Goal: Information Seeking & Learning: Learn about a topic

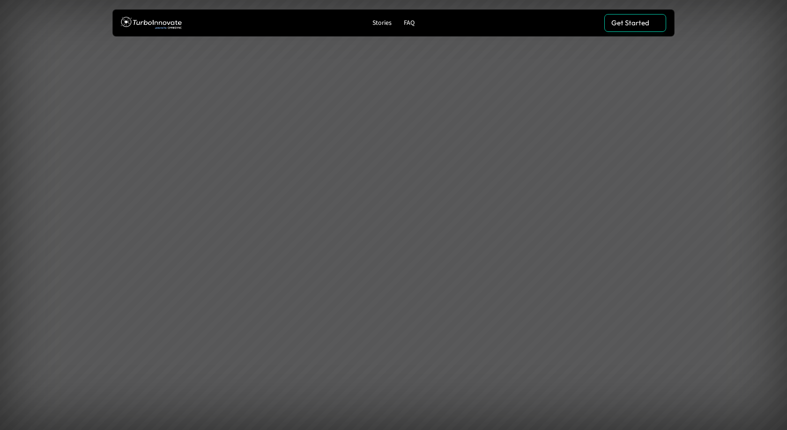
scroll to position [2134, 0]
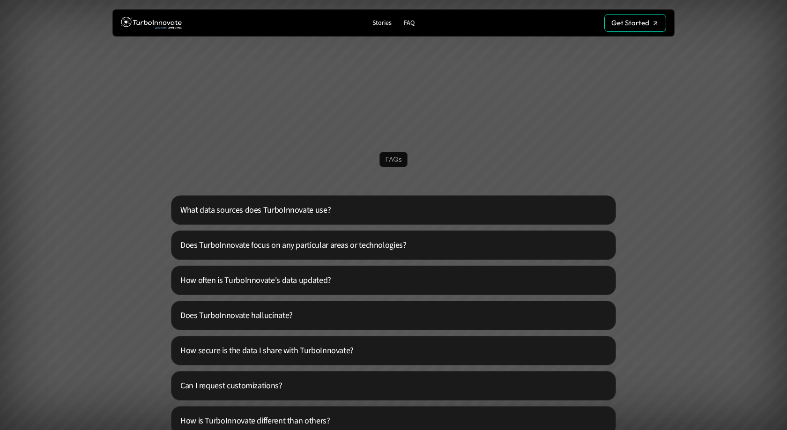
click at [366, 211] on p "What data sources does TurboInnovate use?" at bounding box center [389, 210] width 419 height 13
click at [364, 214] on p "What data sources does TurboInnovate use?" at bounding box center [389, 210] width 419 height 13
click at [311, 209] on p "What data sources does TurboInnovate use?" at bounding box center [389, 210] width 419 height 13
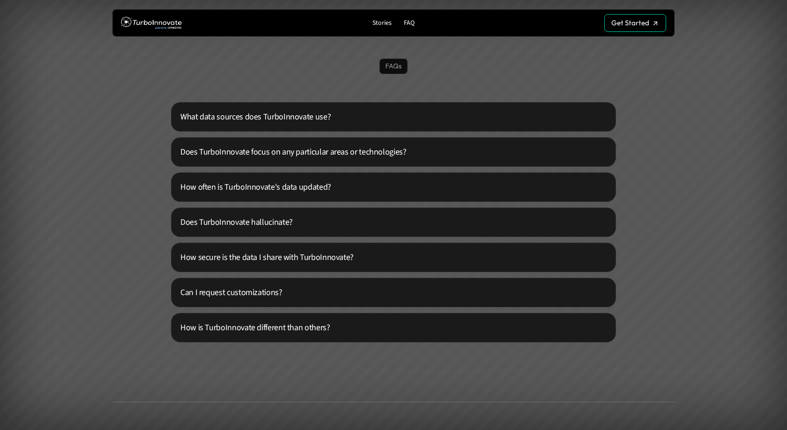
scroll to position [2269, 0]
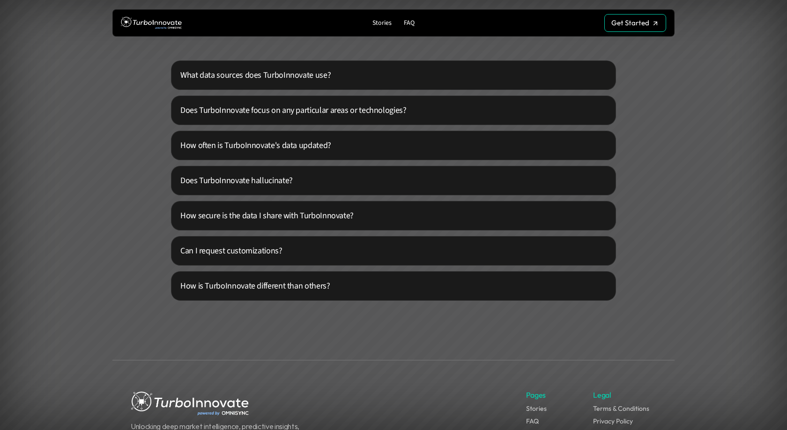
click at [286, 177] on p "Does TurboInnovate hallucinate?" at bounding box center [389, 180] width 419 height 13
click at [296, 213] on p "How secure is the data I share with TurboInnovate?" at bounding box center [389, 215] width 419 height 13
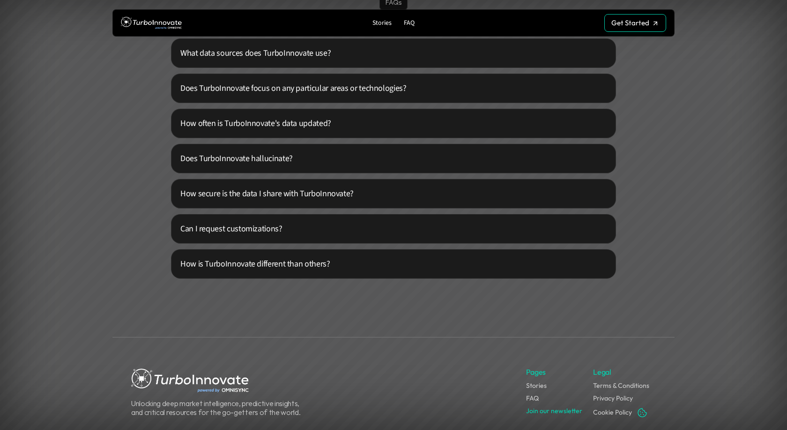
scroll to position [2269, 0]
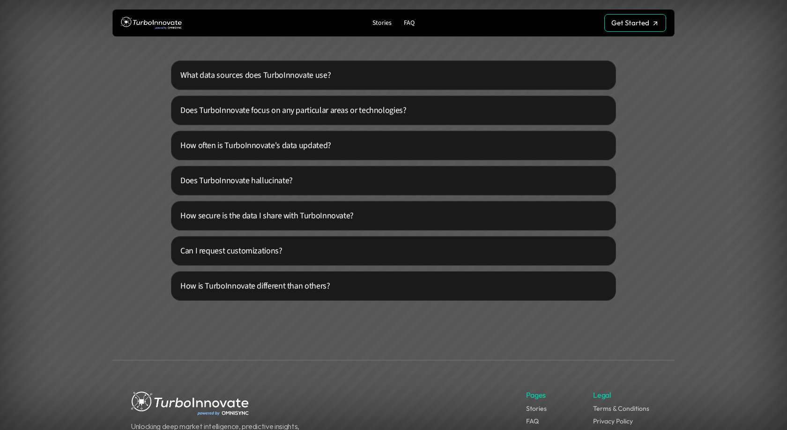
click at [301, 82] on div "What data sources does TurboInnovate use?" at bounding box center [393, 75] width 445 height 30
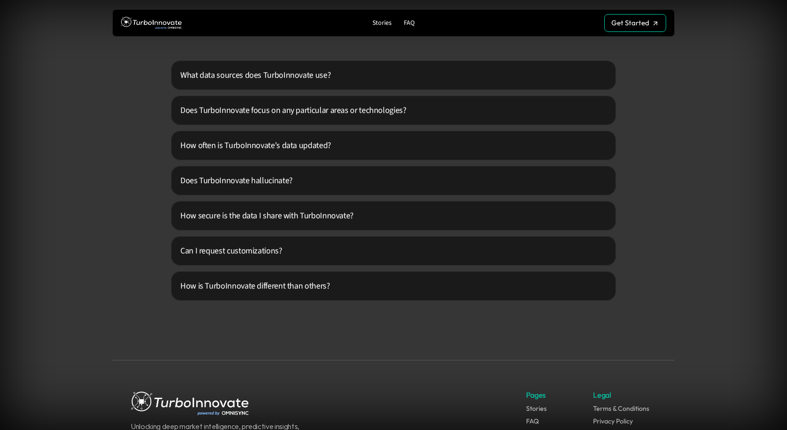
click at [324, 77] on p "What data sources does TurboInnovate use?" at bounding box center [389, 75] width 419 height 13
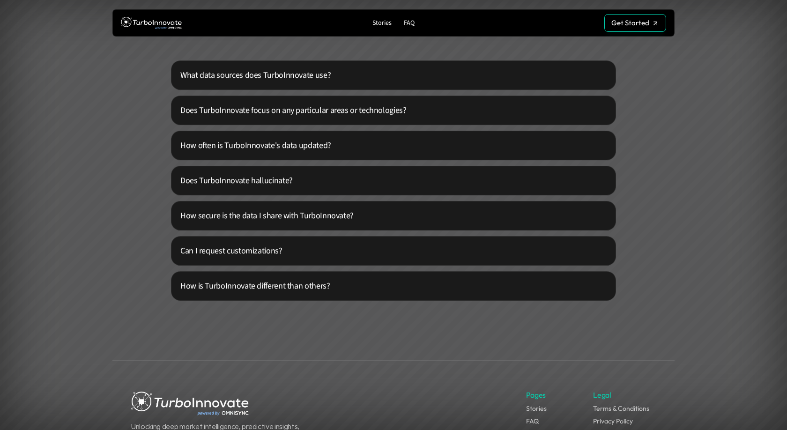
click at [409, 25] on p "FAQ" at bounding box center [409, 23] width 11 height 8
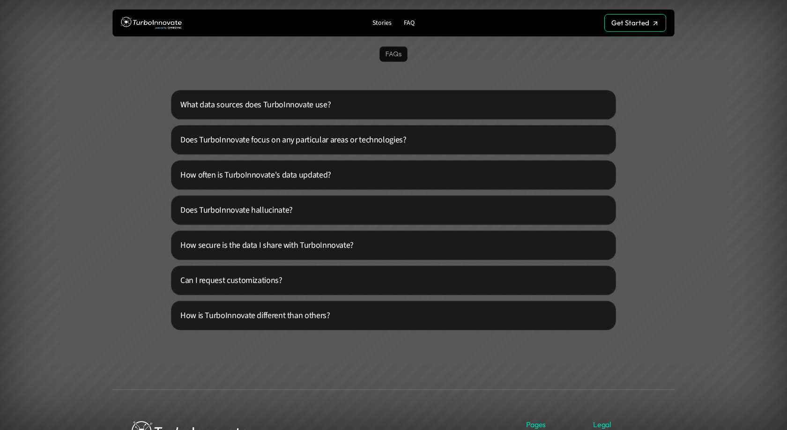
scroll to position [2239, 0]
click at [291, 101] on p "What data sources does TurboInnovate use?" at bounding box center [389, 105] width 419 height 13
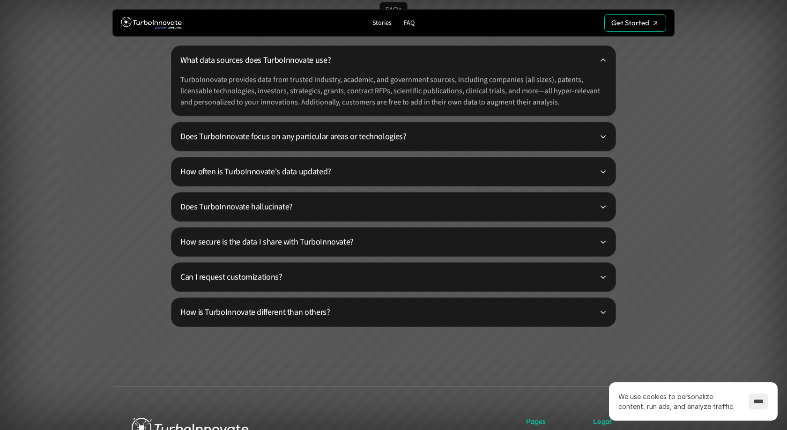
scroll to position [2295, 0]
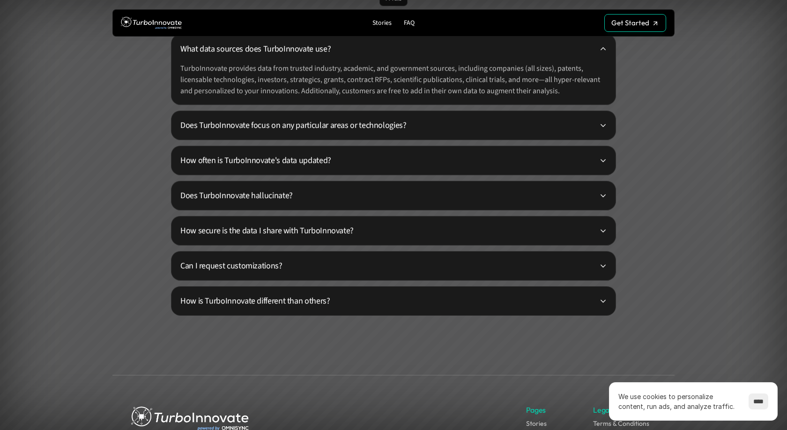
click at [564, 133] on div "Does TurboInnovate focus on any particular areas or technologies?" at bounding box center [393, 126] width 445 height 30
click at [610, 130] on div "Does TurboInnovate focus on any particular areas or technologies?" at bounding box center [393, 126] width 445 height 30
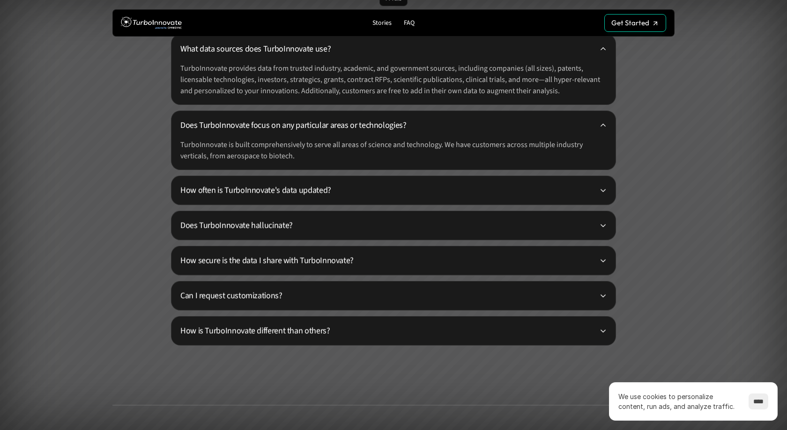
click at [610, 130] on div "Does TurboInnovate focus on any particular areas or technologies? TurboInnovate…" at bounding box center [393, 141] width 445 height 60
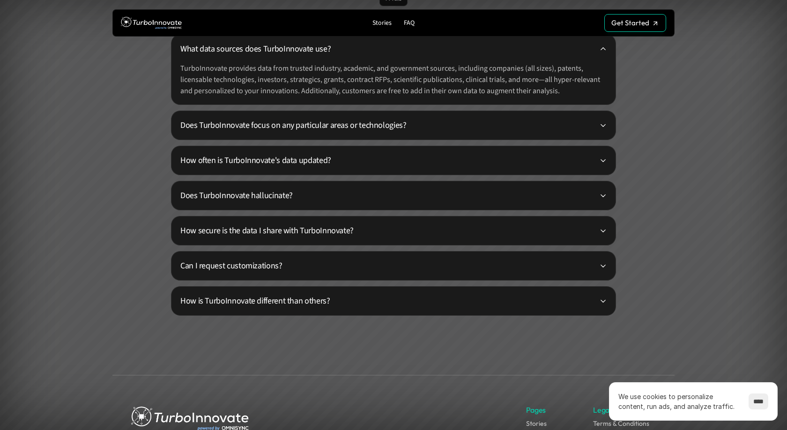
click at [610, 130] on div "Does TurboInnovate focus on any particular areas or technologies?" at bounding box center [393, 126] width 445 height 30
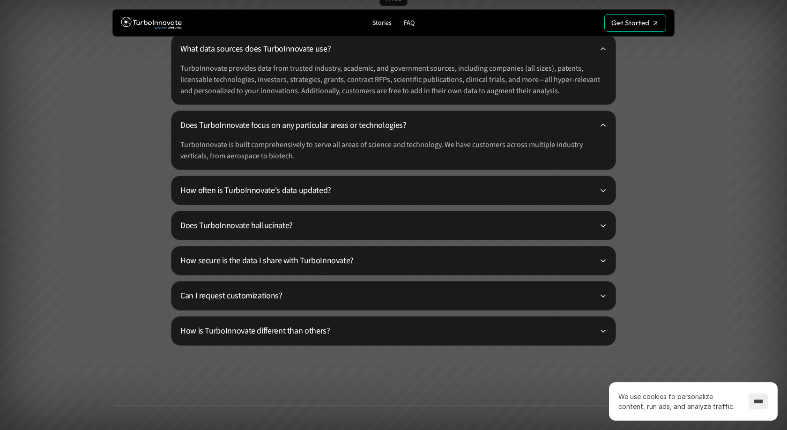
click at [608, 190] on div "How often is TurboInnovate's data updated?" at bounding box center [393, 191] width 445 height 30
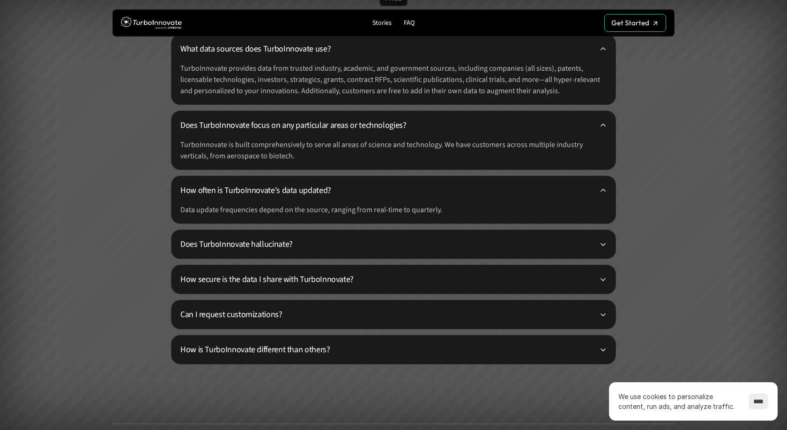
click at [606, 241] on div at bounding box center [602, 243] width 7 height 7
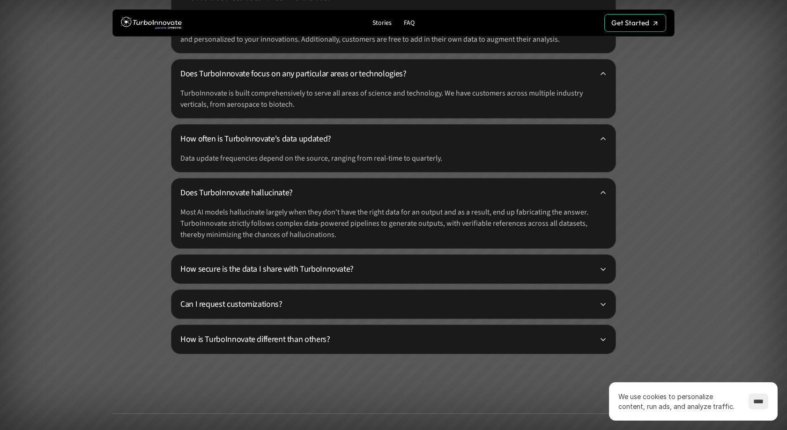
scroll to position [2347, 0]
click at [605, 264] on div "How secure is the data I share with TurboInnovate?" at bounding box center [393, 268] width 426 height 13
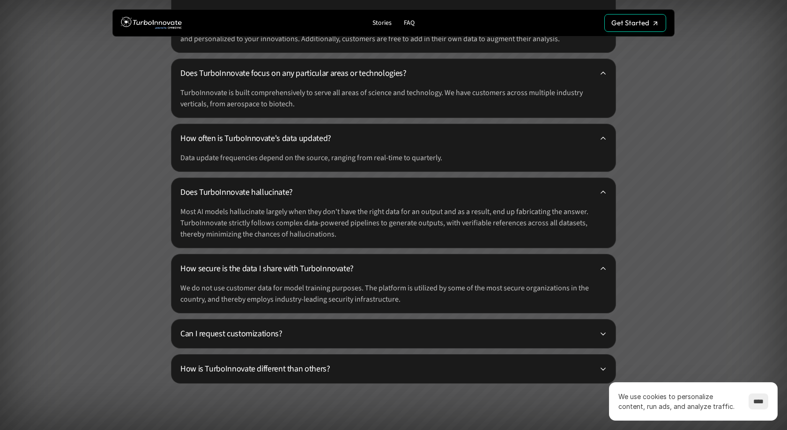
click at [600, 329] on div "Can I request customizations?" at bounding box center [393, 334] width 426 height 13
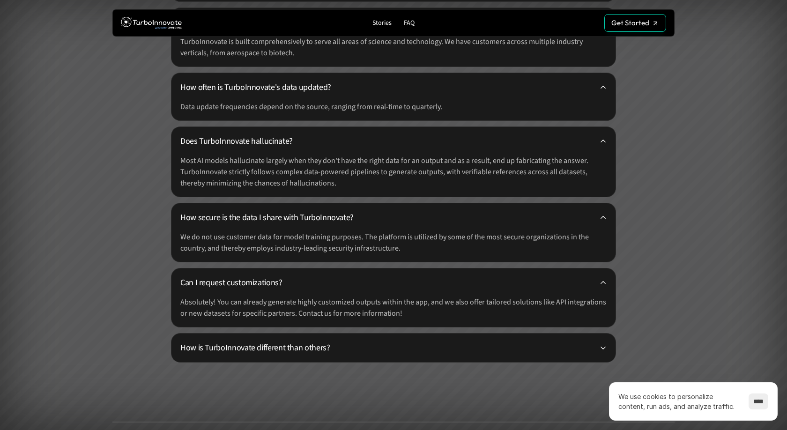
click at [602, 337] on div "How is TurboInnovate different than others?" at bounding box center [393, 348] width 445 height 30
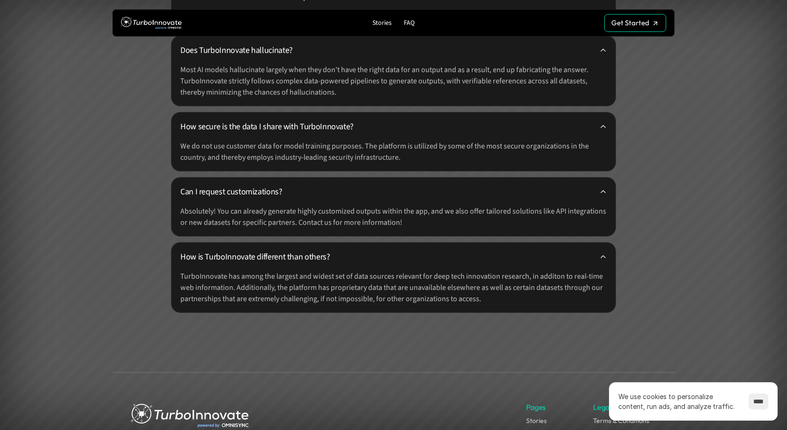
scroll to position [2489, 0]
